Goal: Task Accomplishment & Management: Use online tool/utility

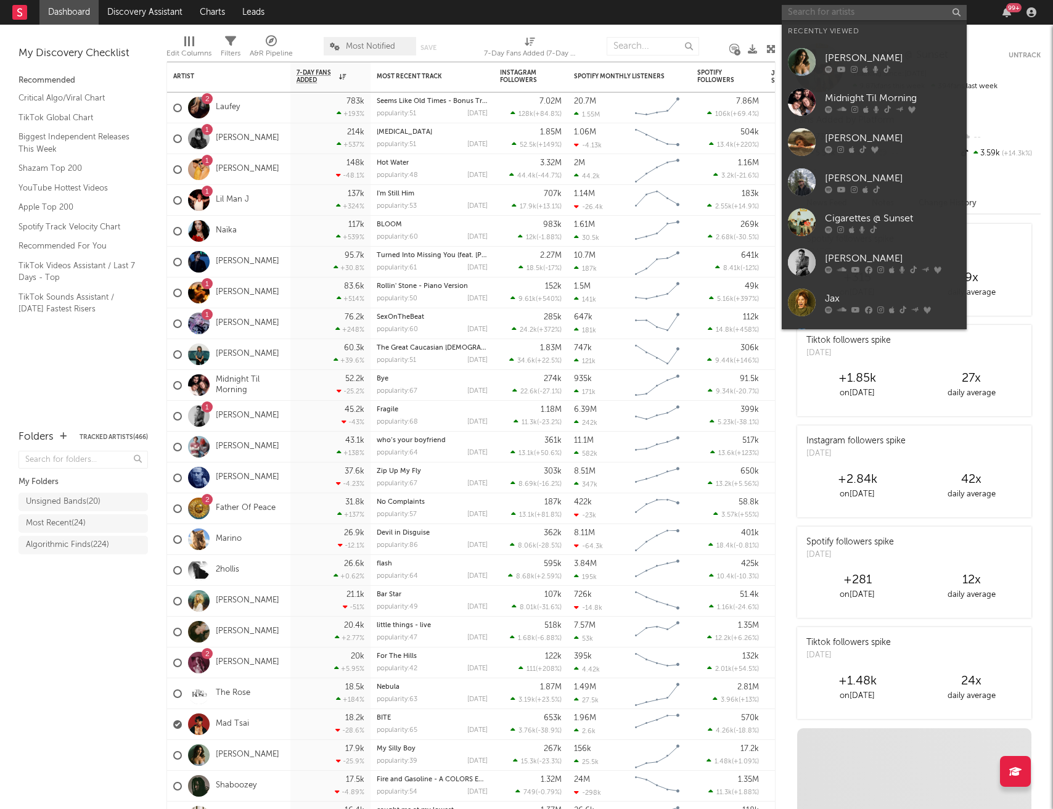
click at [819, 14] on input "text" at bounding box center [874, 12] width 185 height 15
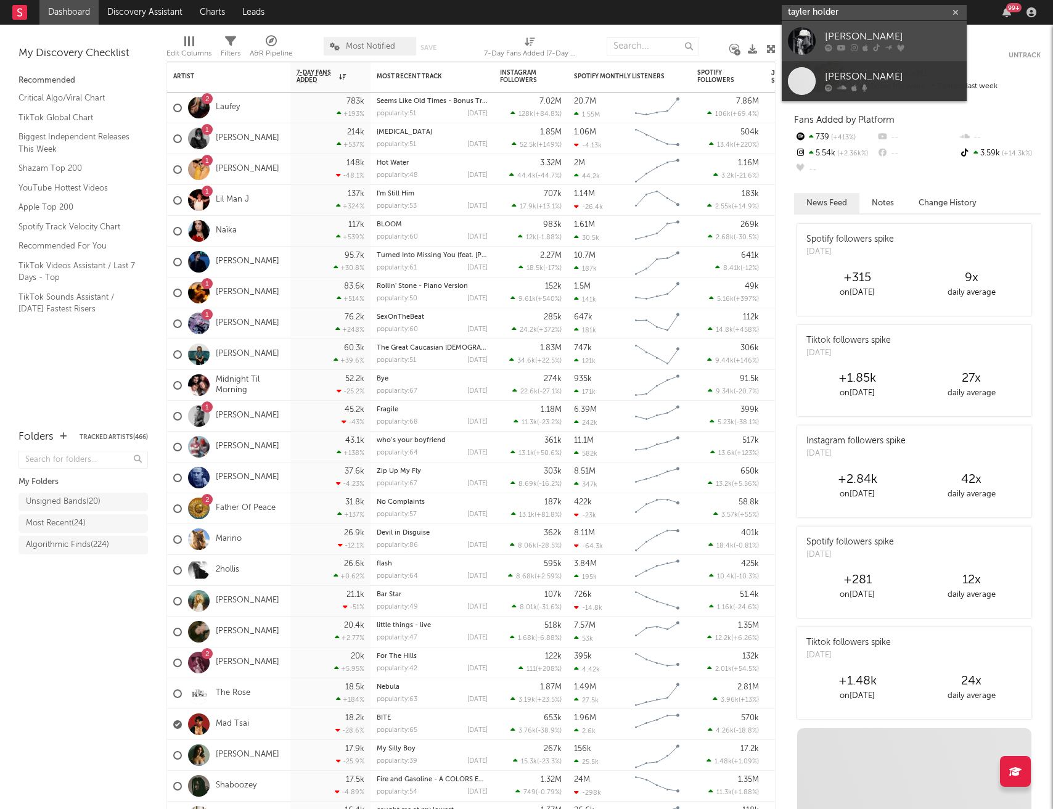
type input "tayler holder"
click at [850, 30] on div "[PERSON_NAME]" at bounding box center [893, 37] width 136 height 15
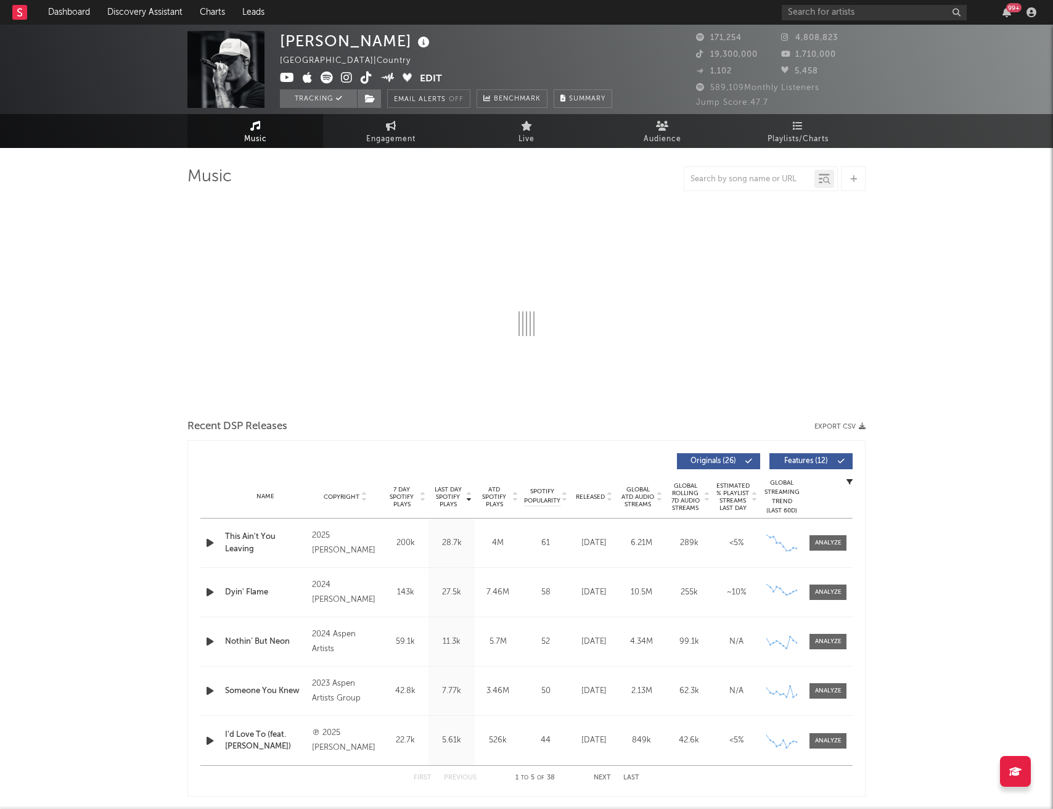
select select "6m"
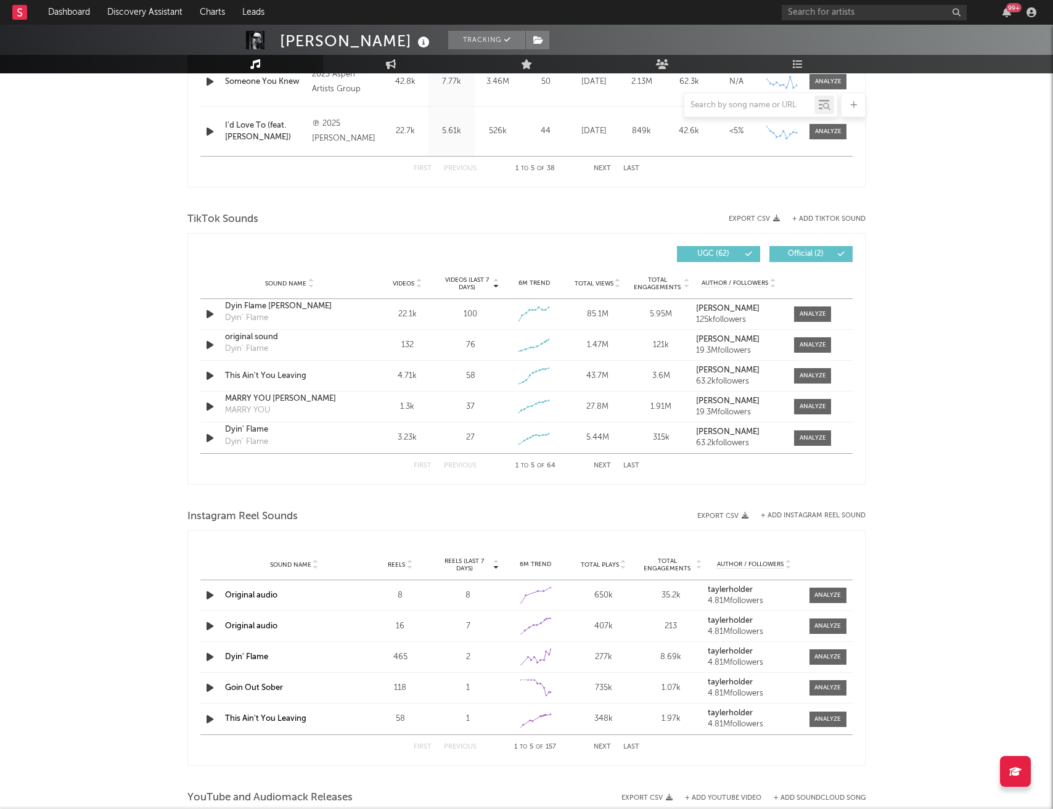
scroll to position [707, 0]
click at [797, 310] on span at bounding box center [812, 313] width 37 height 15
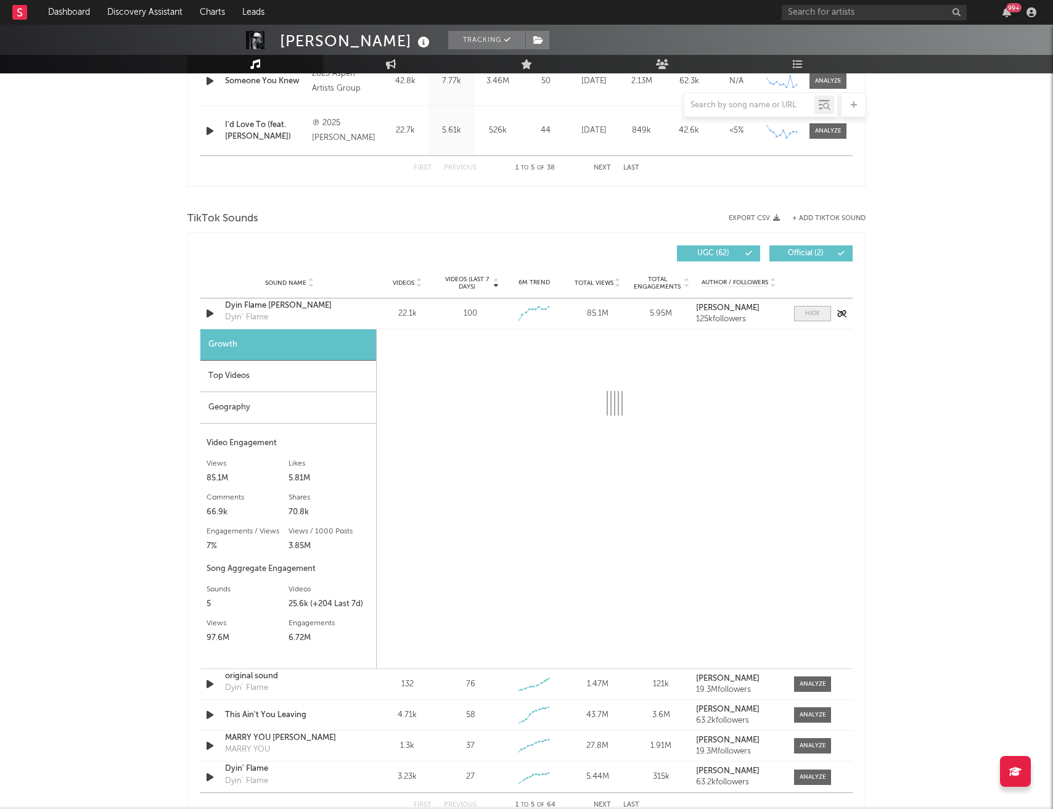
select select "6m"
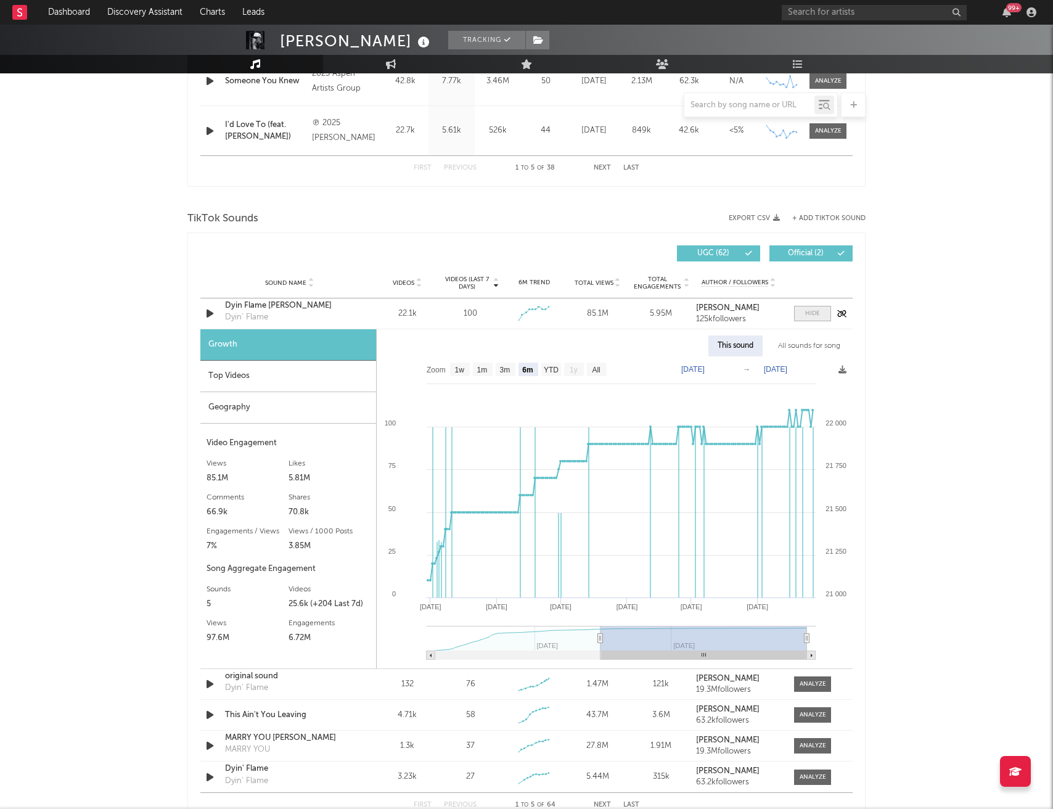
click at [797, 310] on span at bounding box center [812, 313] width 37 height 15
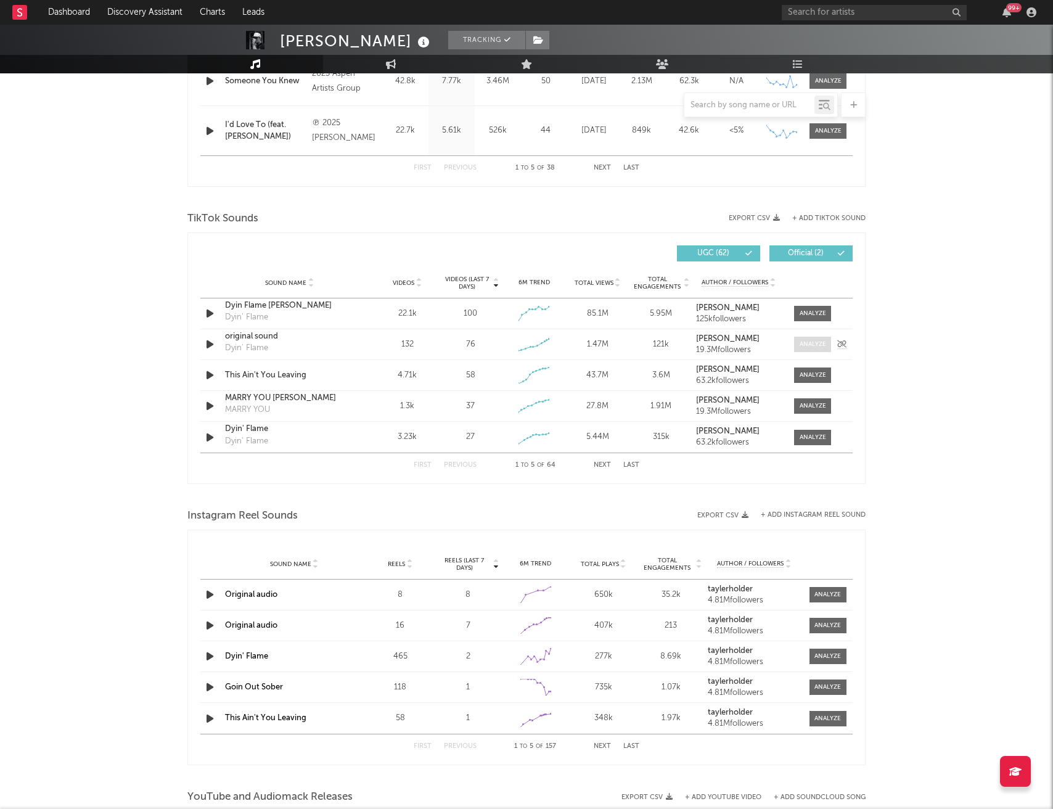
click at [808, 344] on div at bounding box center [813, 344] width 27 height 9
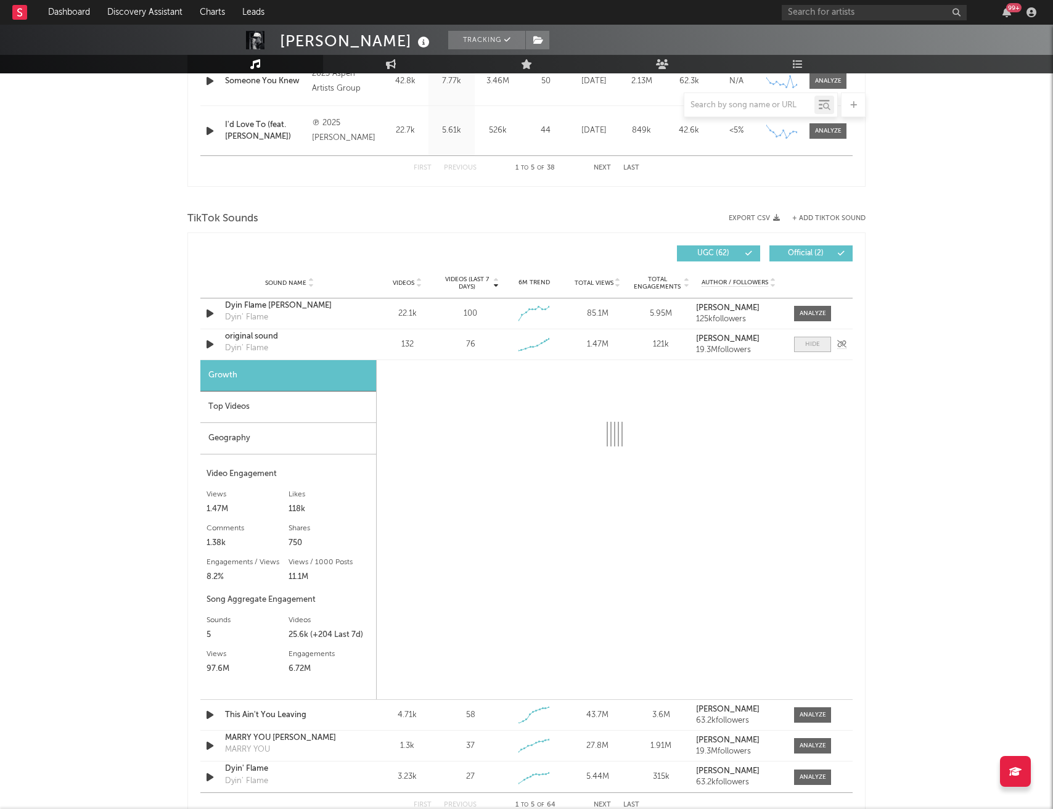
select select "1w"
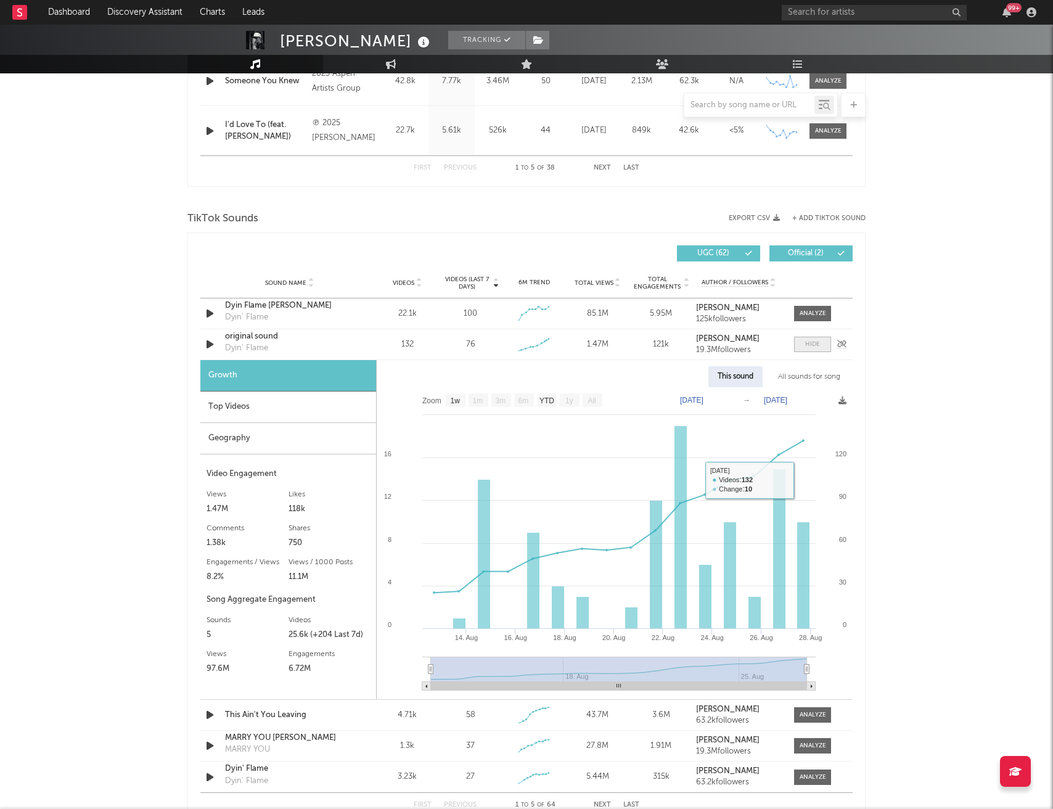
click at [823, 341] on span at bounding box center [812, 344] width 37 height 15
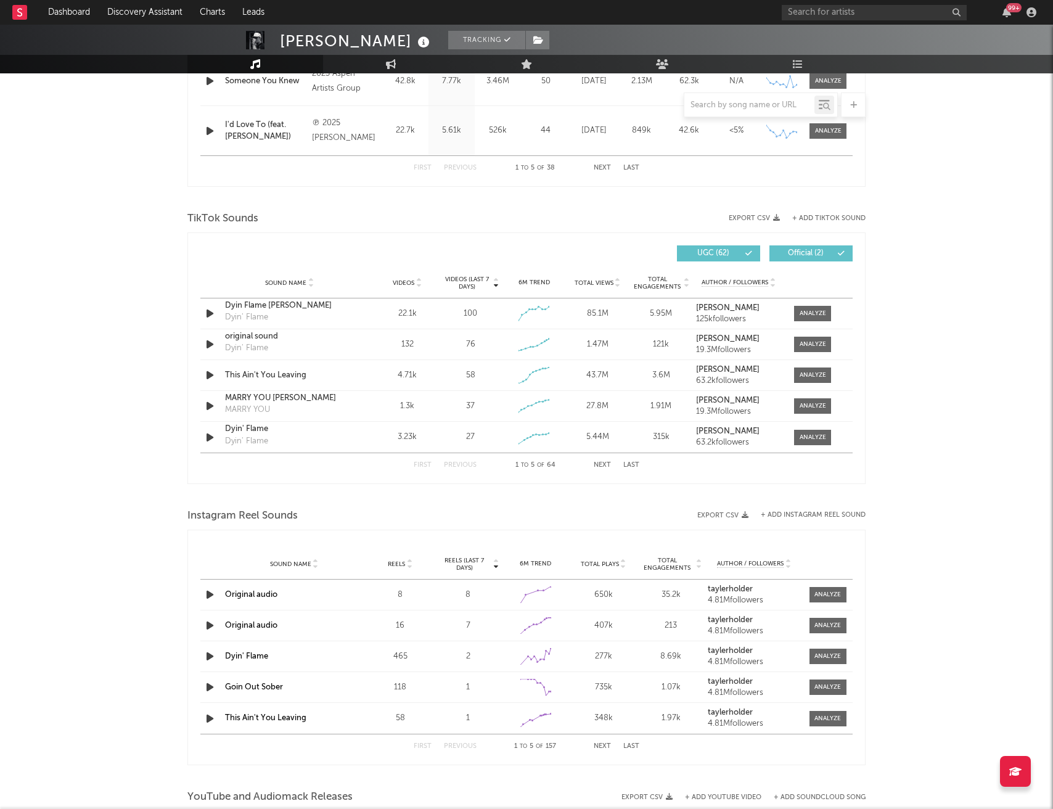
click at [472, 283] on span "Videos (last 7 days)" at bounding box center [467, 283] width 50 height 15
click at [212, 318] on icon "button" at bounding box center [209, 313] width 13 height 15
click at [208, 316] on icon "button" at bounding box center [209, 313] width 12 height 15
click at [826, 218] on button "+ Add TikTok Sound" at bounding box center [828, 218] width 73 height 7
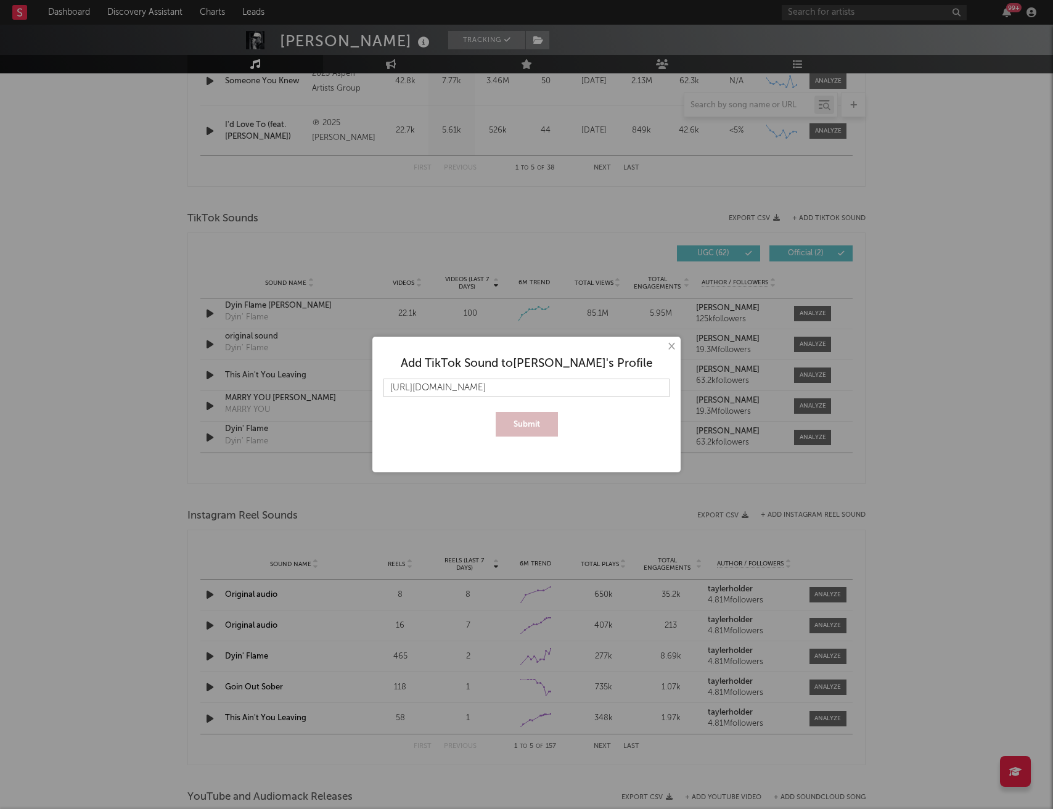
scroll to position [0, 184]
type input "https://www.tiktok.com/music/original-sound-7541850013291367181?is_from_webapp=…"
click at [544, 424] on button "Submit" at bounding box center [527, 424] width 62 height 25
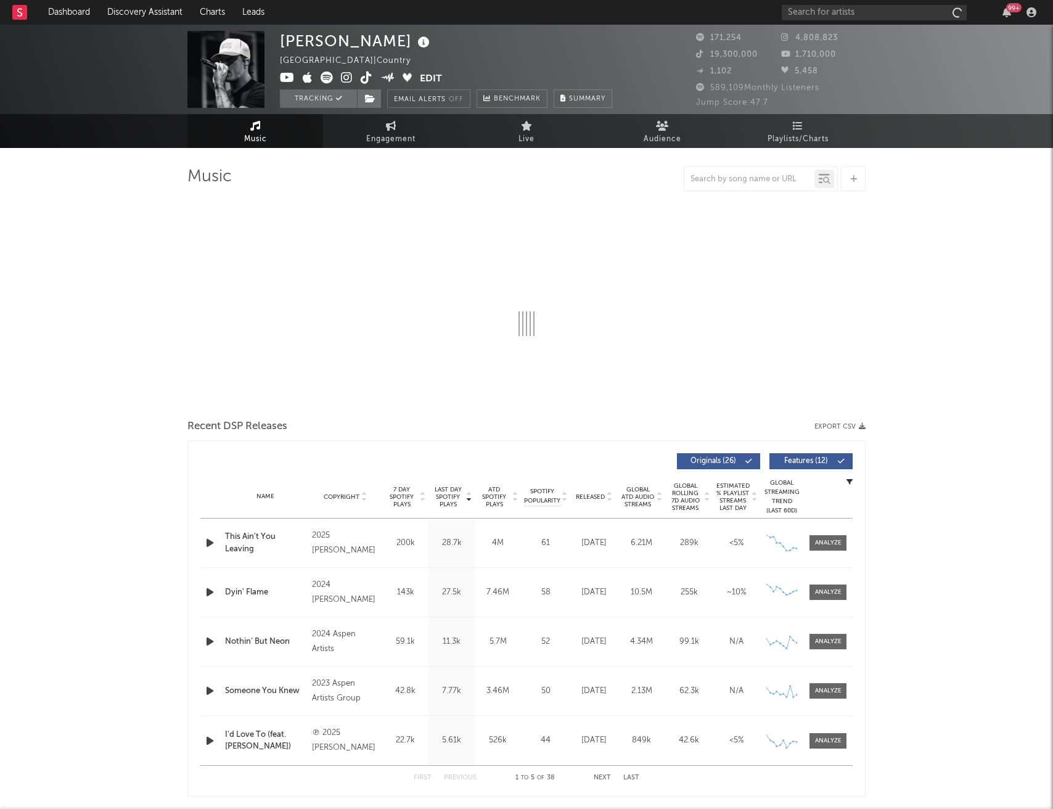
select select "6m"
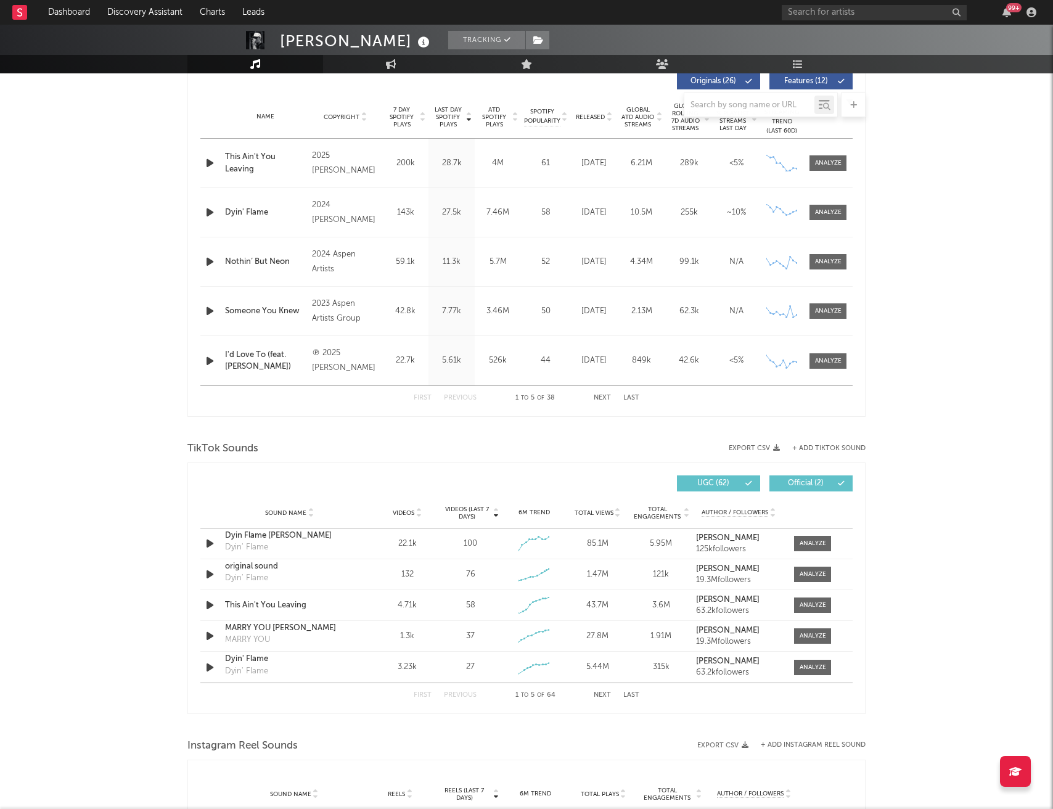
scroll to position [485, 0]
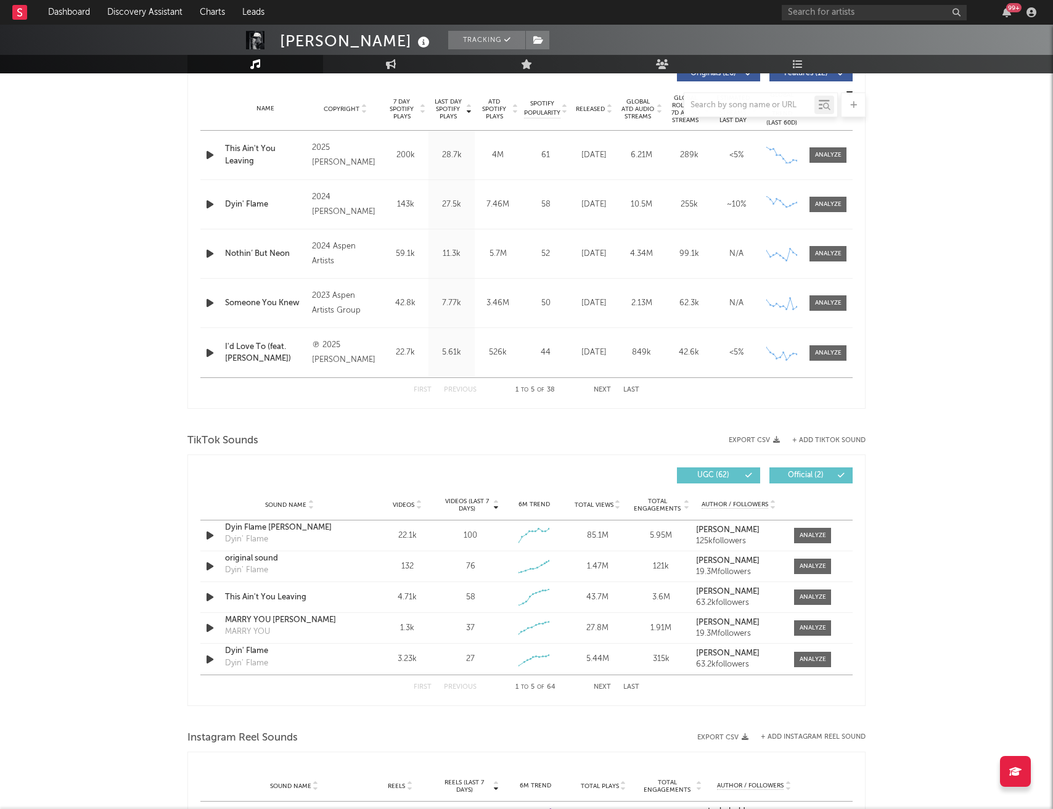
click at [474, 498] on span "Videos (last 7 days)" at bounding box center [467, 505] width 50 height 15
click at [812, 536] on div at bounding box center [813, 535] width 27 height 9
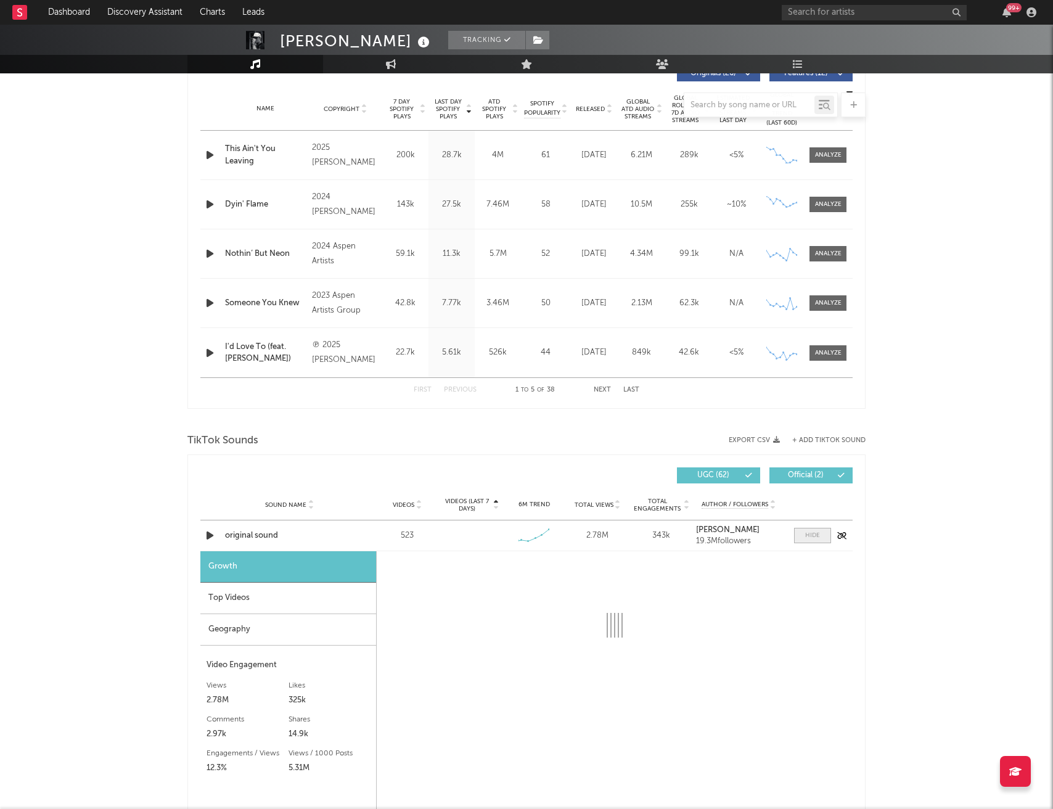
select select "1w"
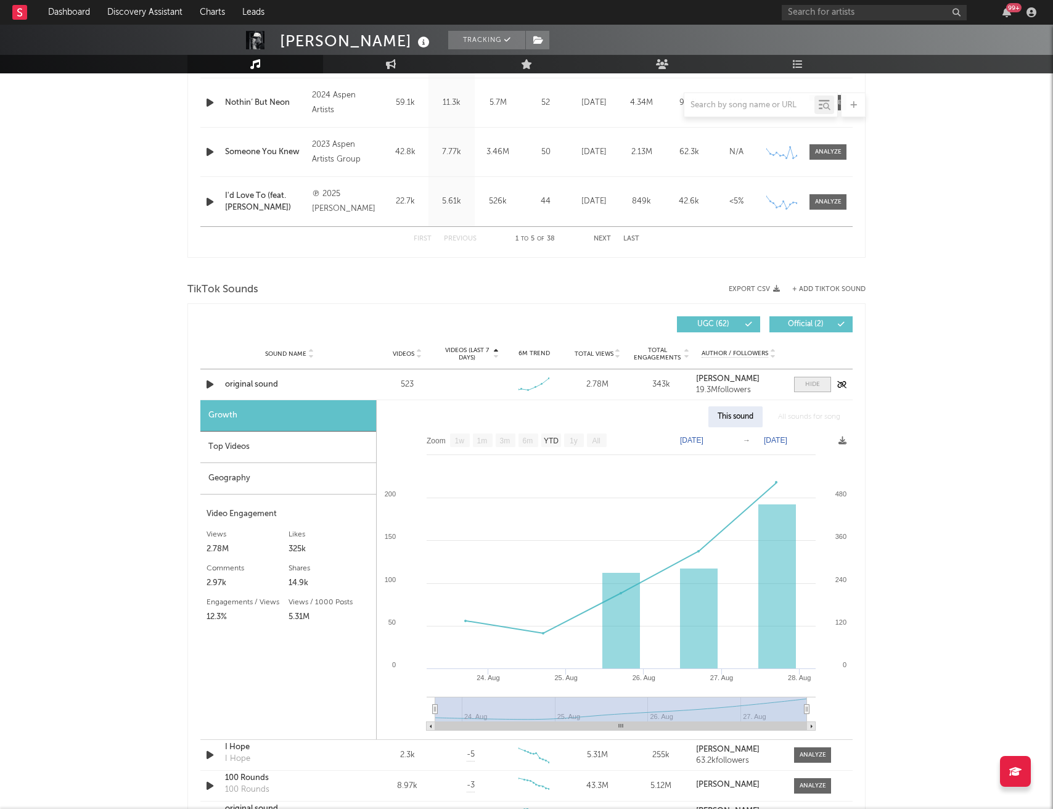
scroll to position [646, 0]
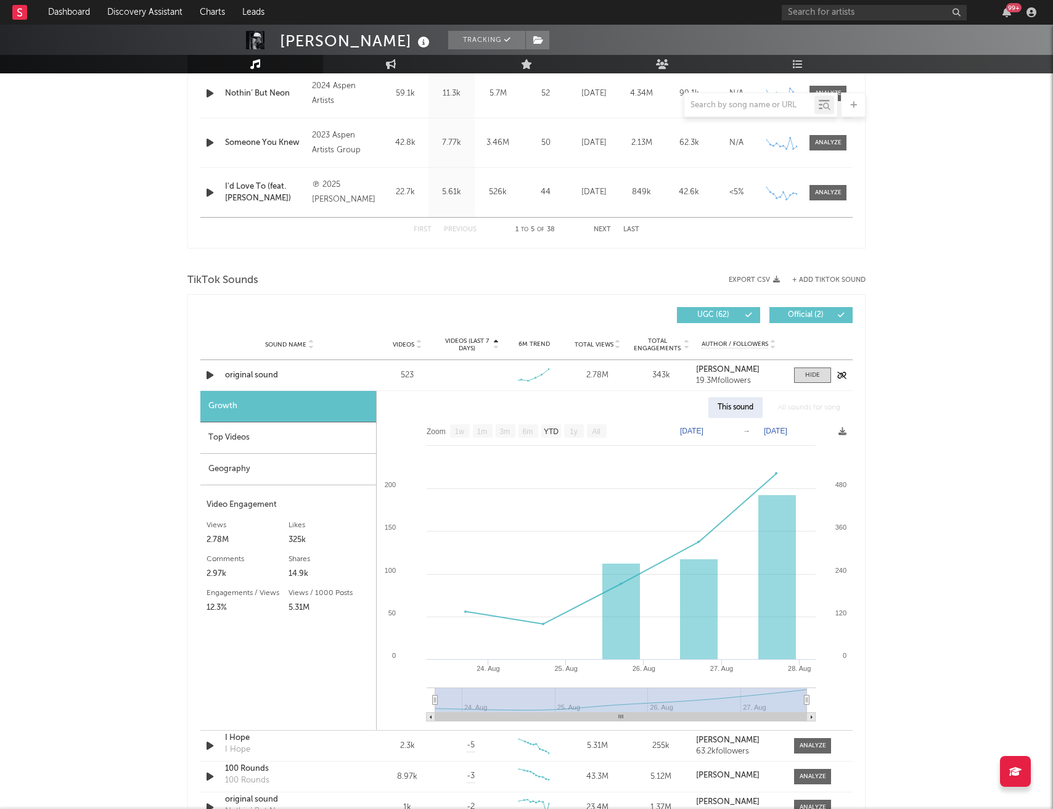
click at [209, 379] on icon "button" at bounding box center [209, 375] width 13 height 15
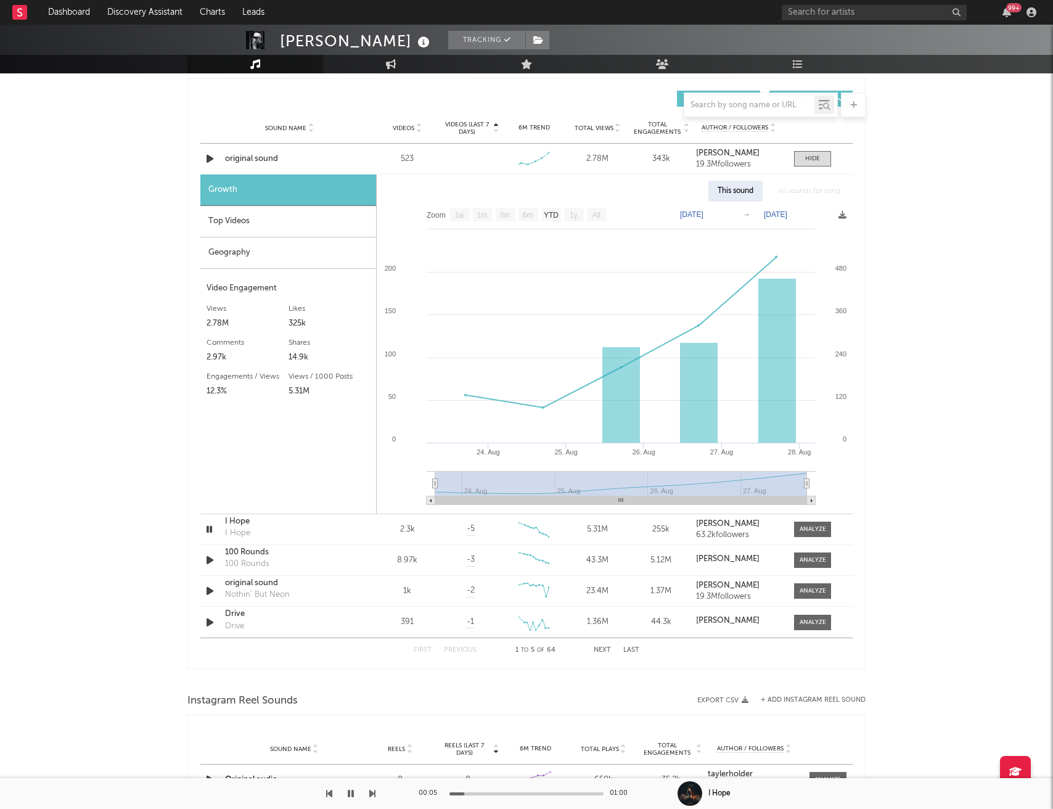
scroll to position [873, 0]
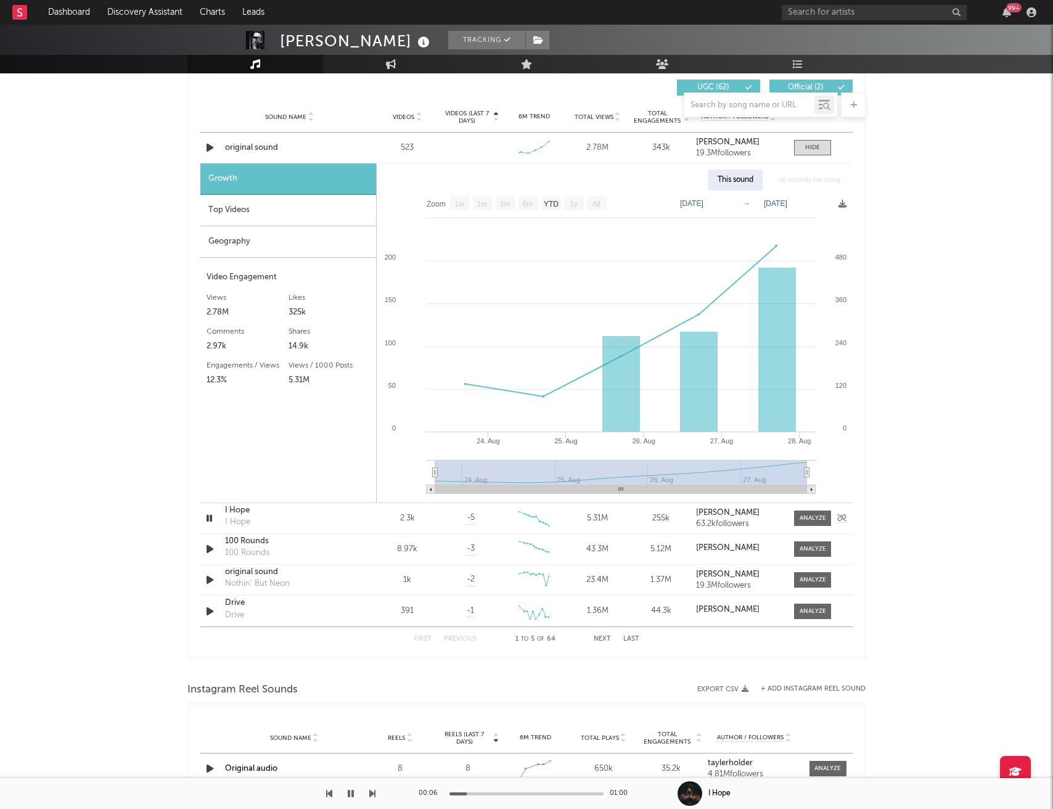
click at [211, 519] on icon "button" at bounding box center [209, 518] width 12 height 15
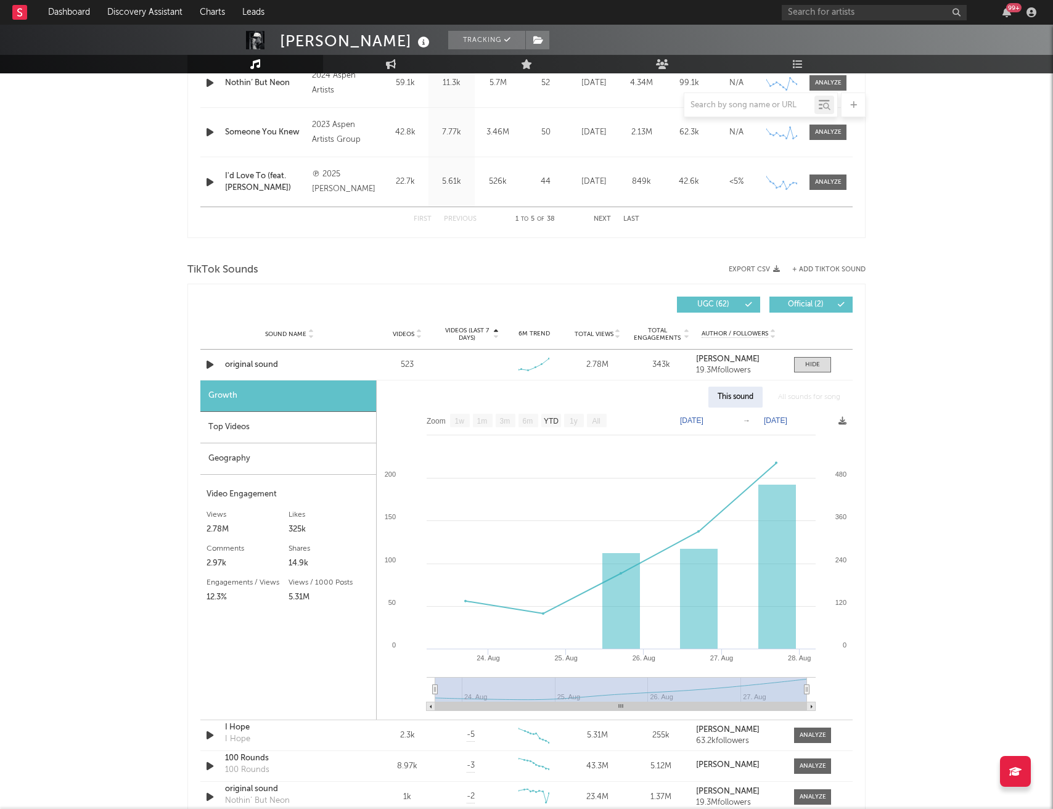
scroll to position [658, 0]
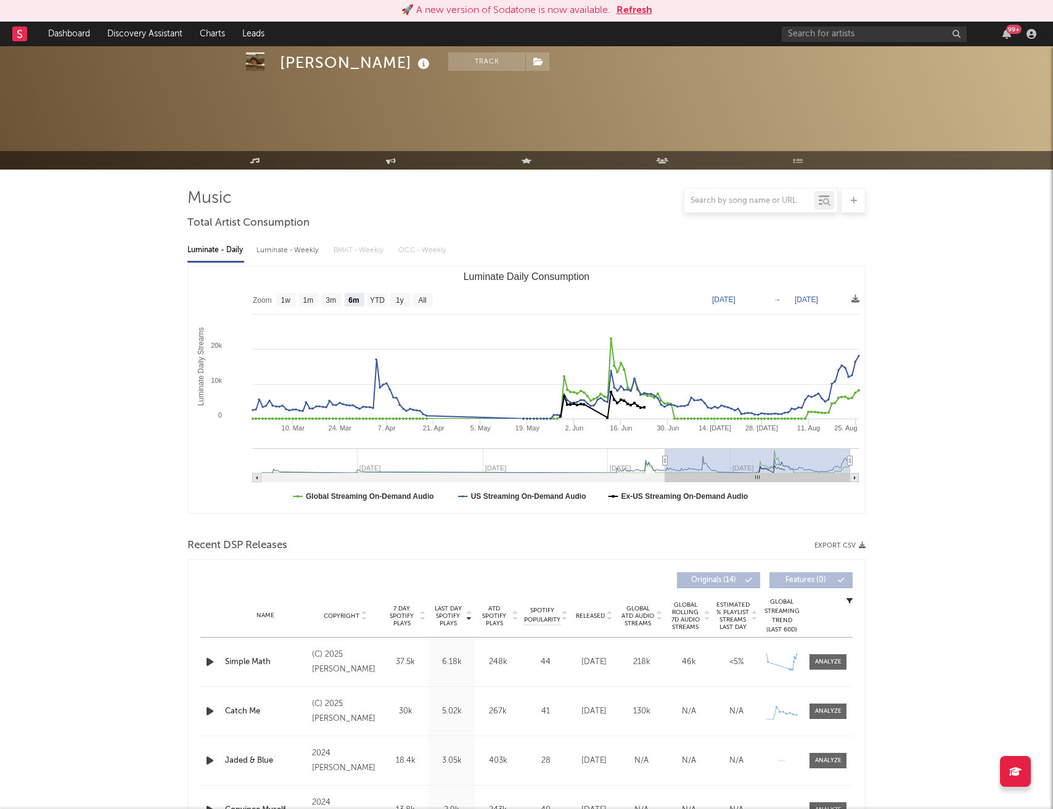
select select "6m"
select select "1w"
